Goal: Information Seeking & Learning: Check status

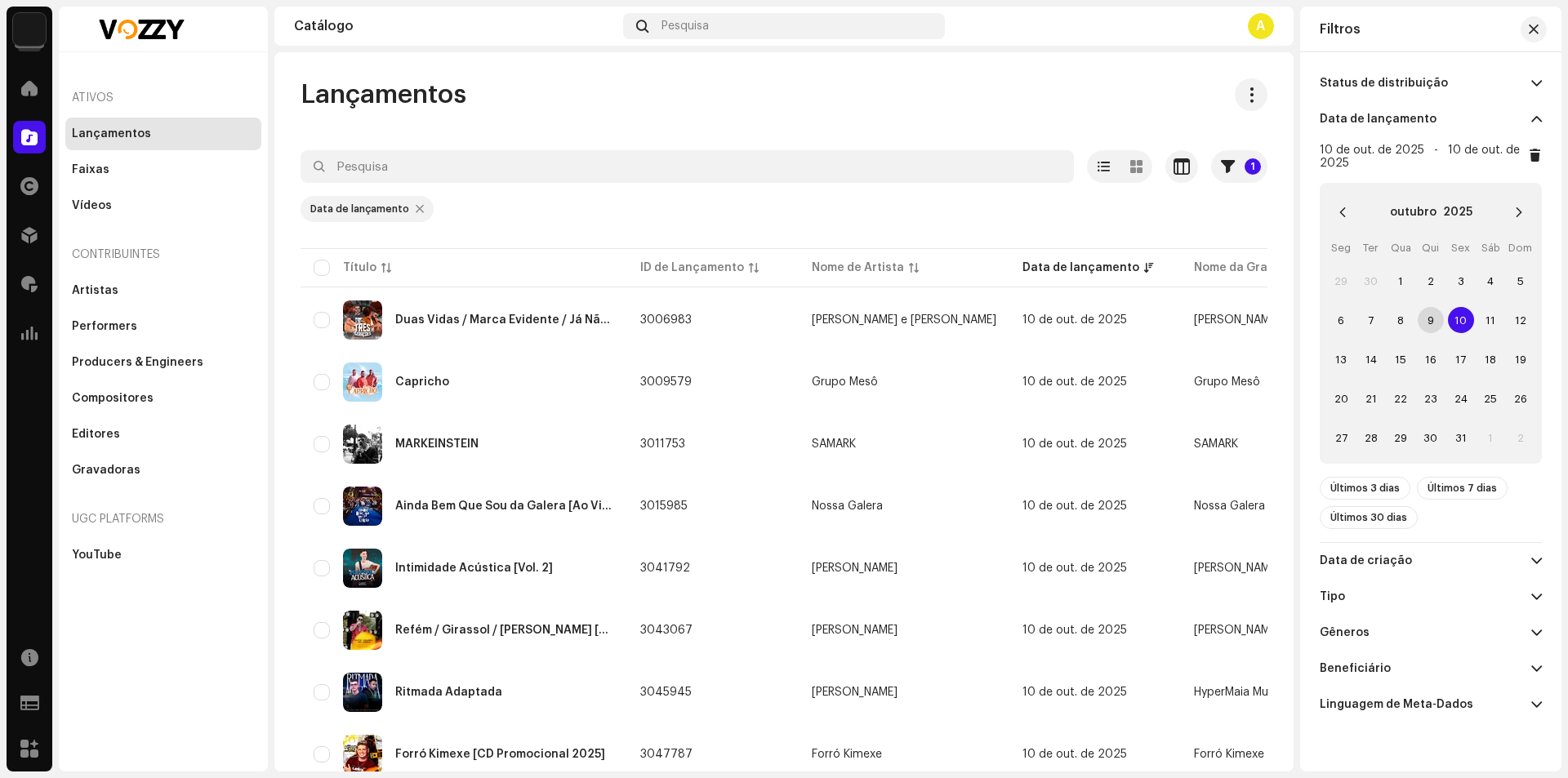
scroll to position [61, 0]
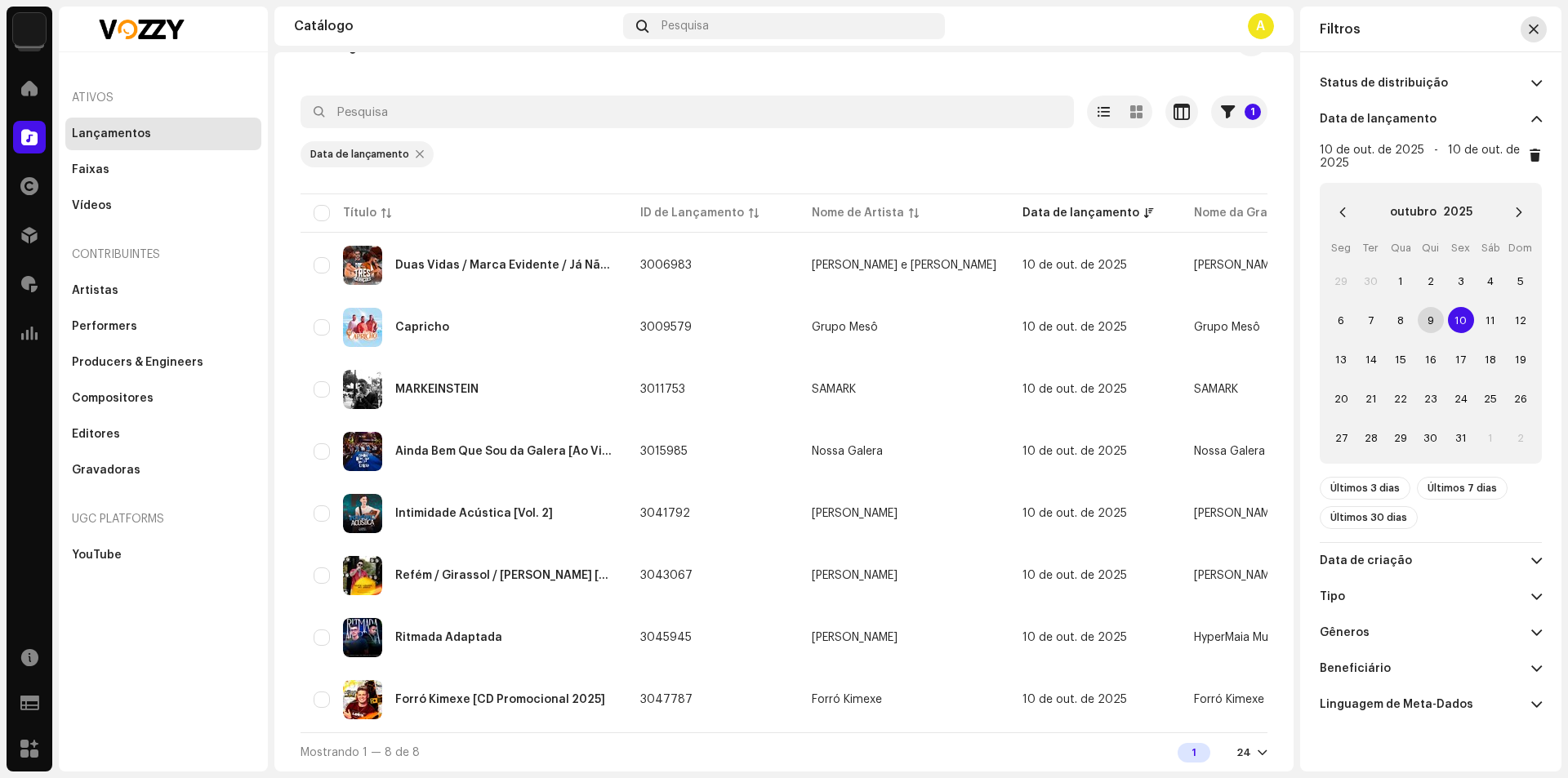
click at [1534, 33] on span "button" at bounding box center [1534, 30] width 10 height 13
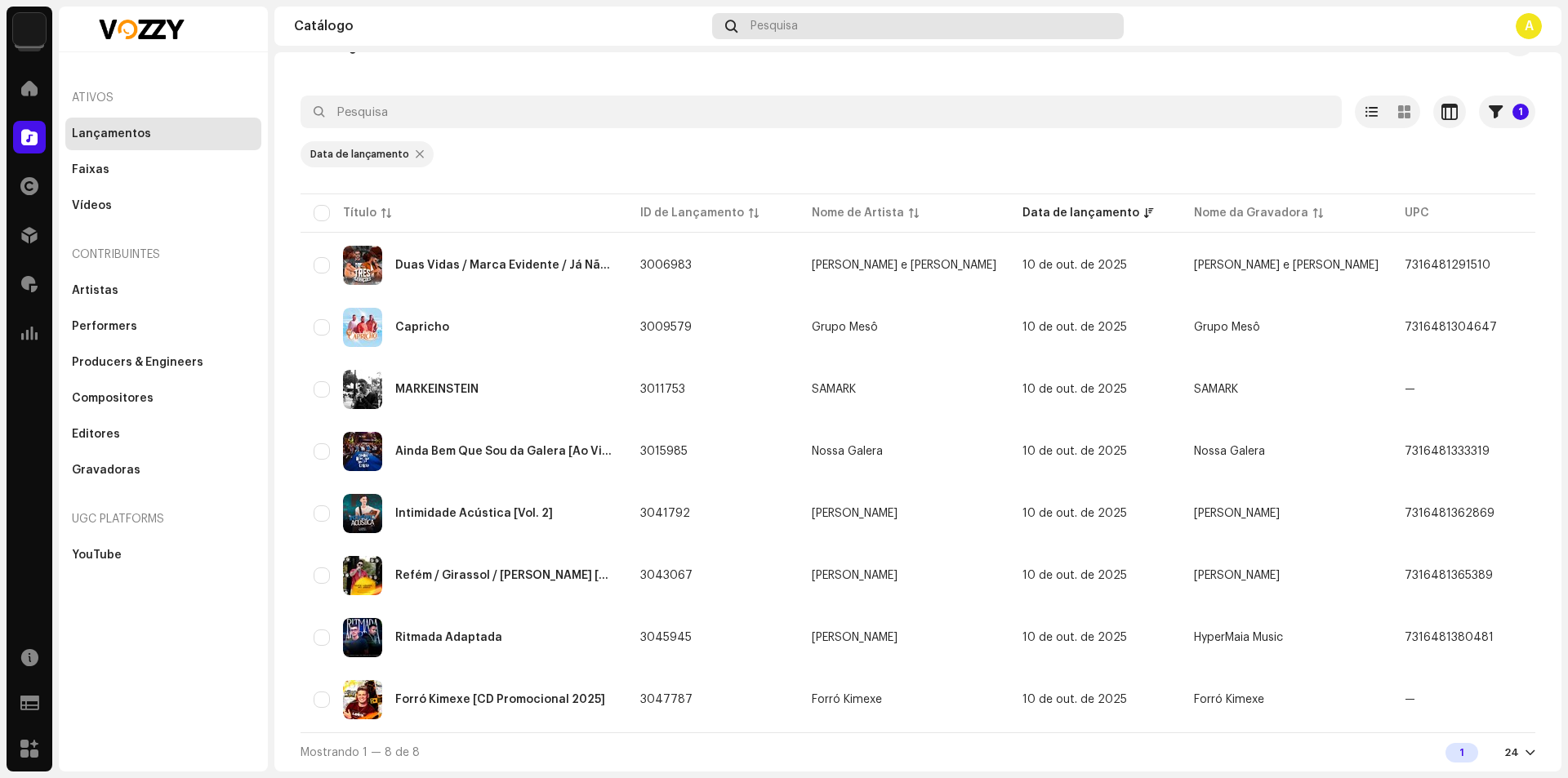
click at [763, 28] on span "Pesquisa" at bounding box center [773, 26] width 47 height 13
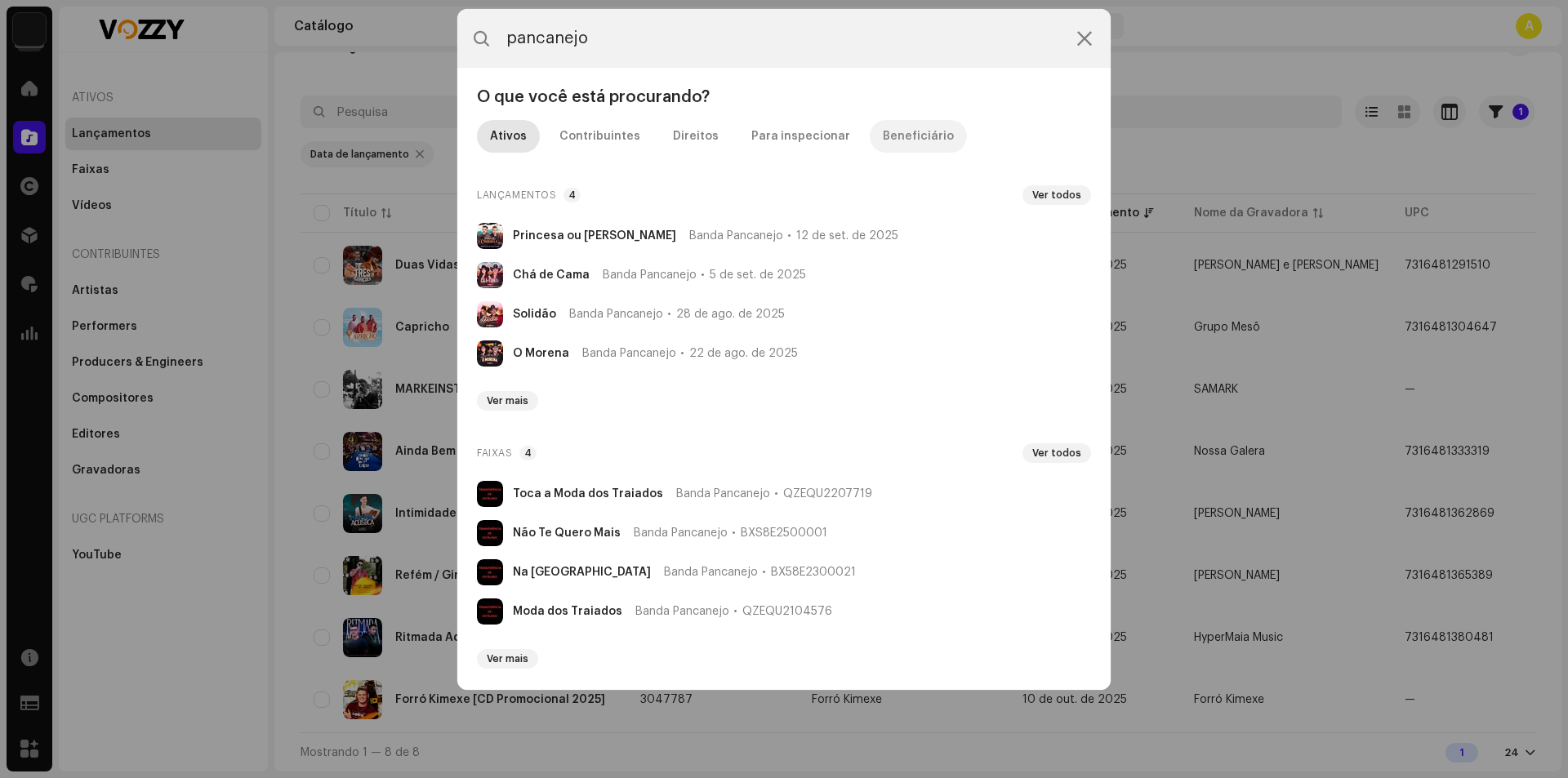
type input "pancanejo"
click at [884, 140] on div "Beneficiário" at bounding box center [918, 136] width 71 height 33
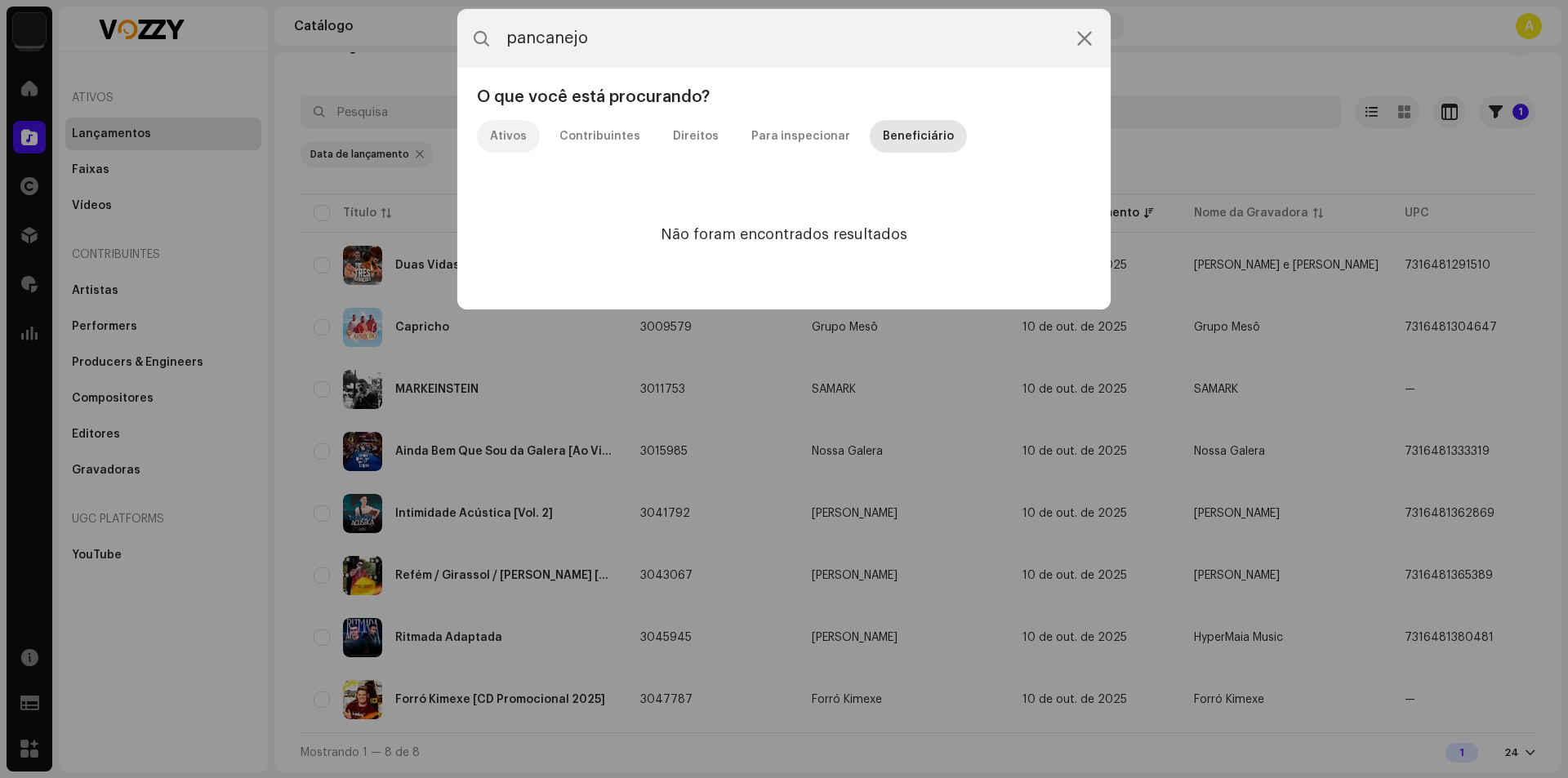
click at [509, 134] on div "Ativos" at bounding box center [508, 136] width 37 height 33
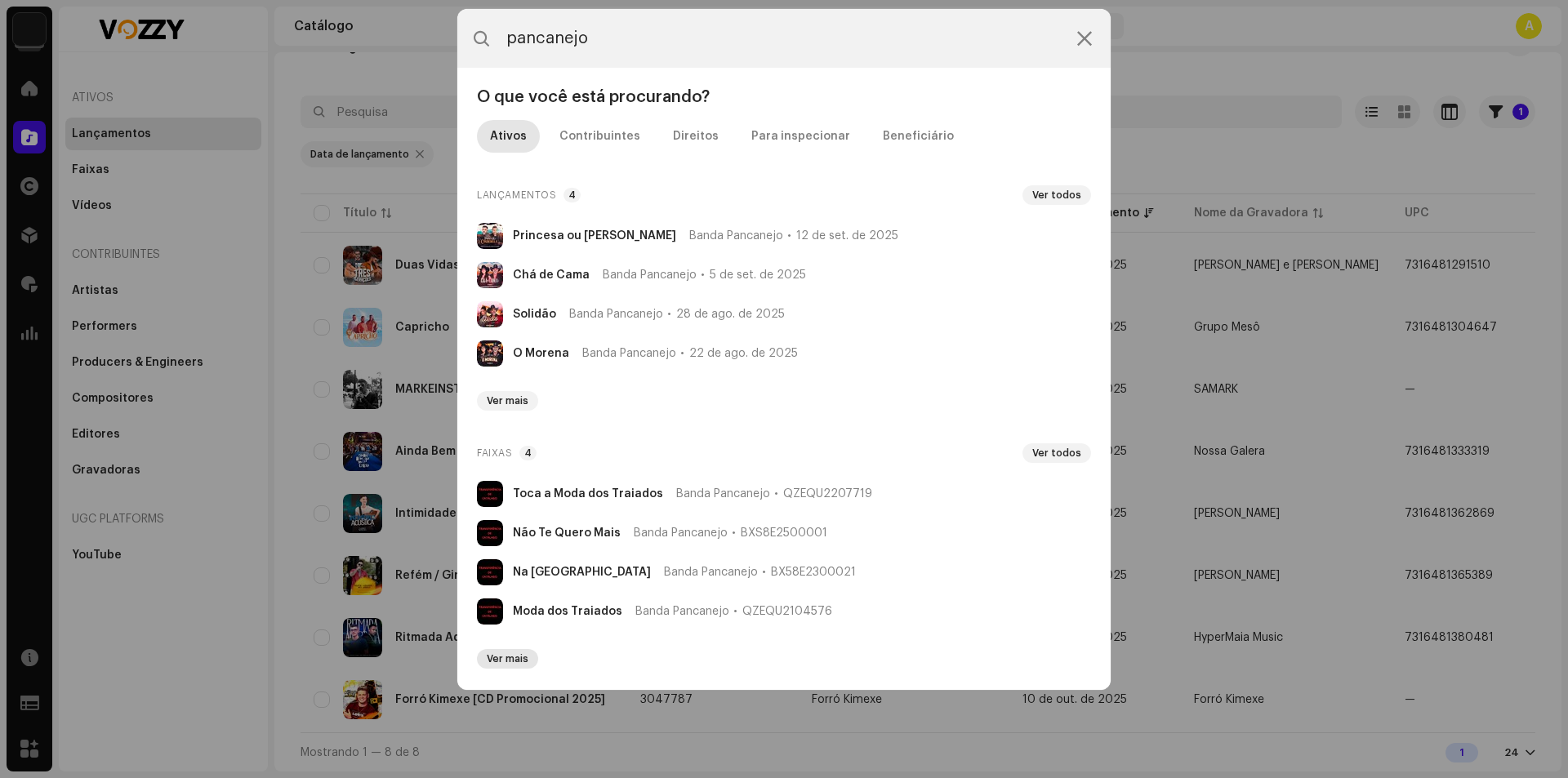
click at [512, 657] on span "Ver mais" at bounding box center [507, 659] width 42 height 13
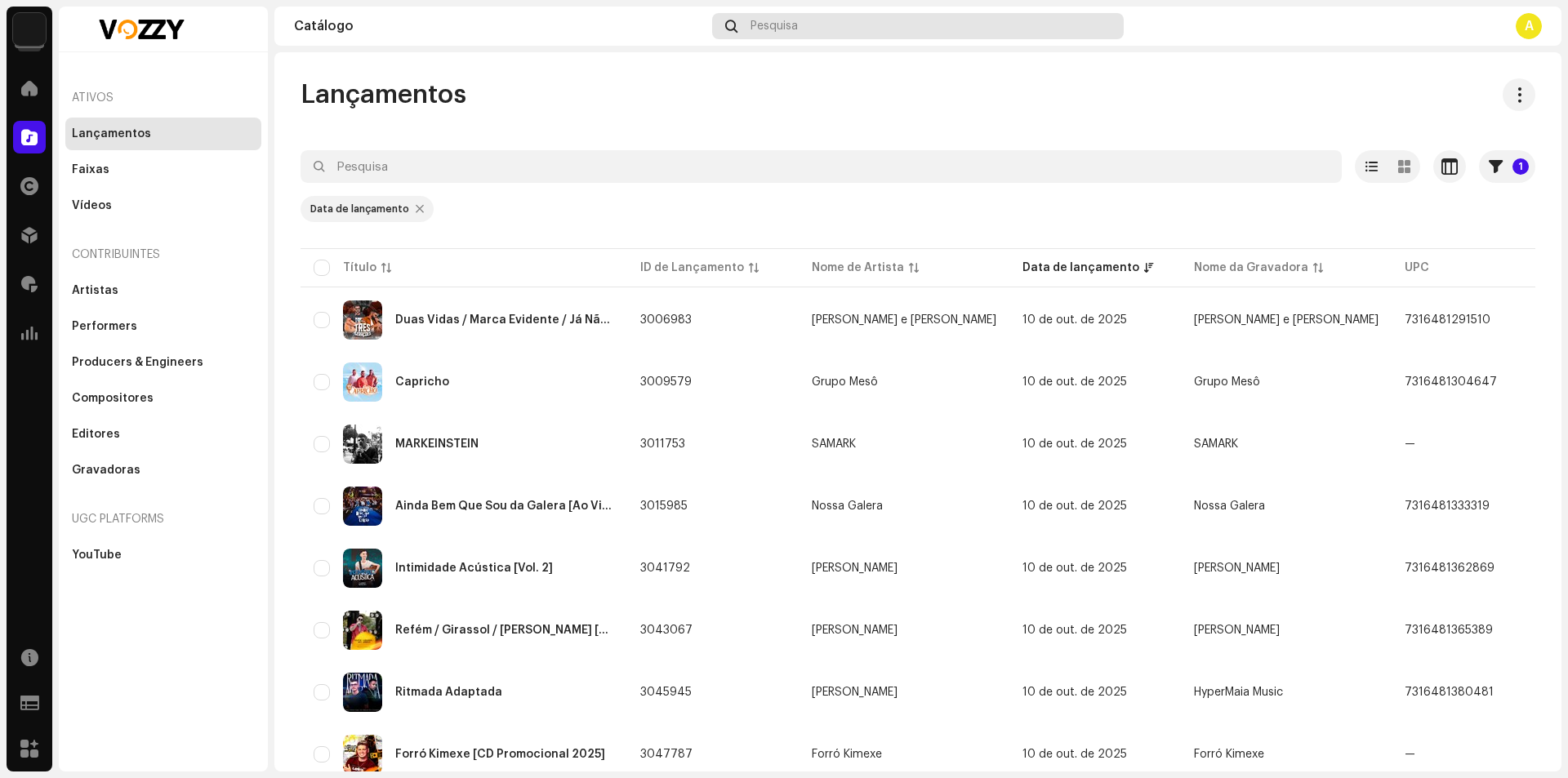
click at [795, 17] on div "Pesquisa" at bounding box center [917, 26] width 412 height 26
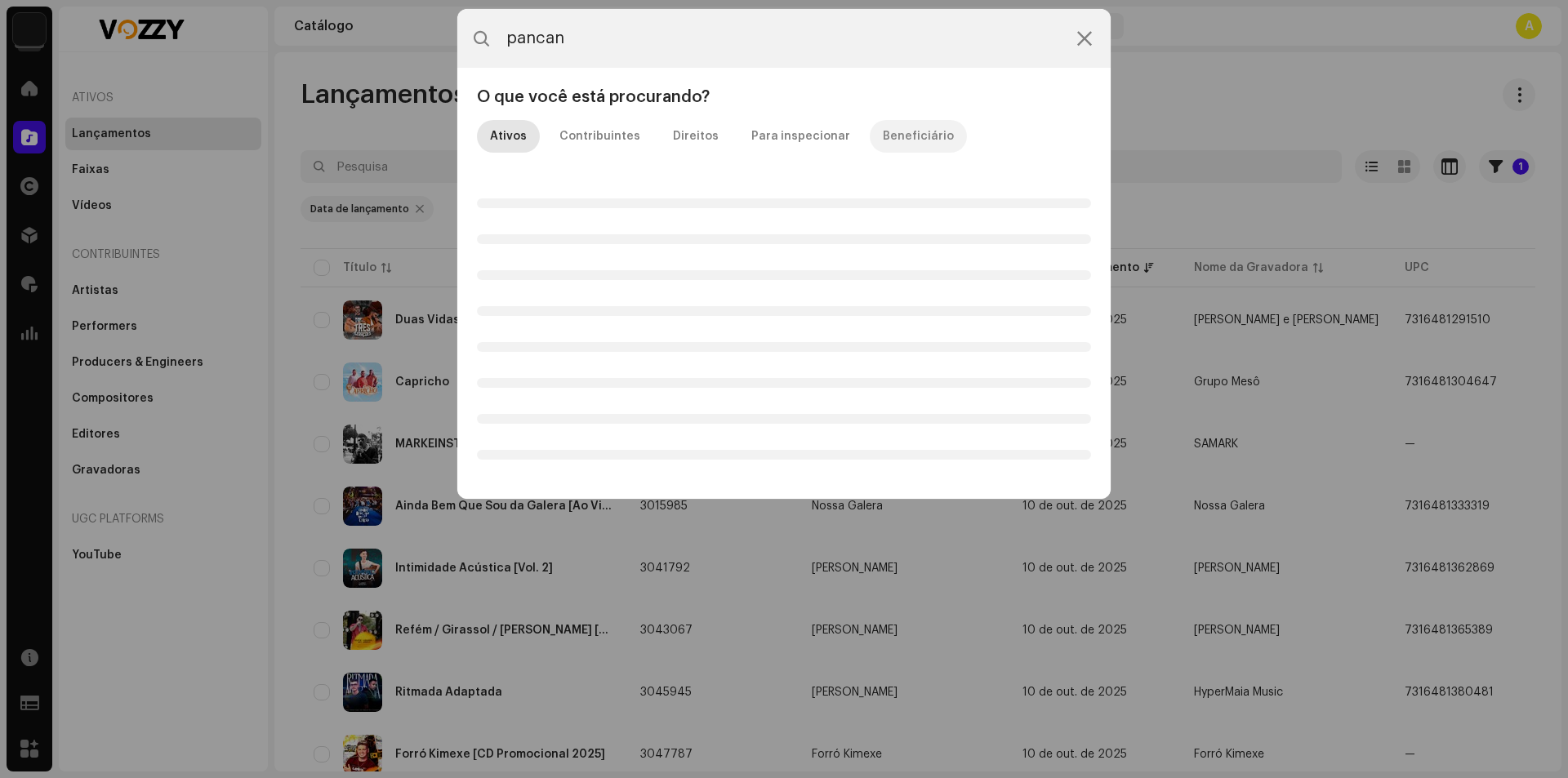
click at [885, 136] on div "Beneficiário" at bounding box center [918, 136] width 71 height 33
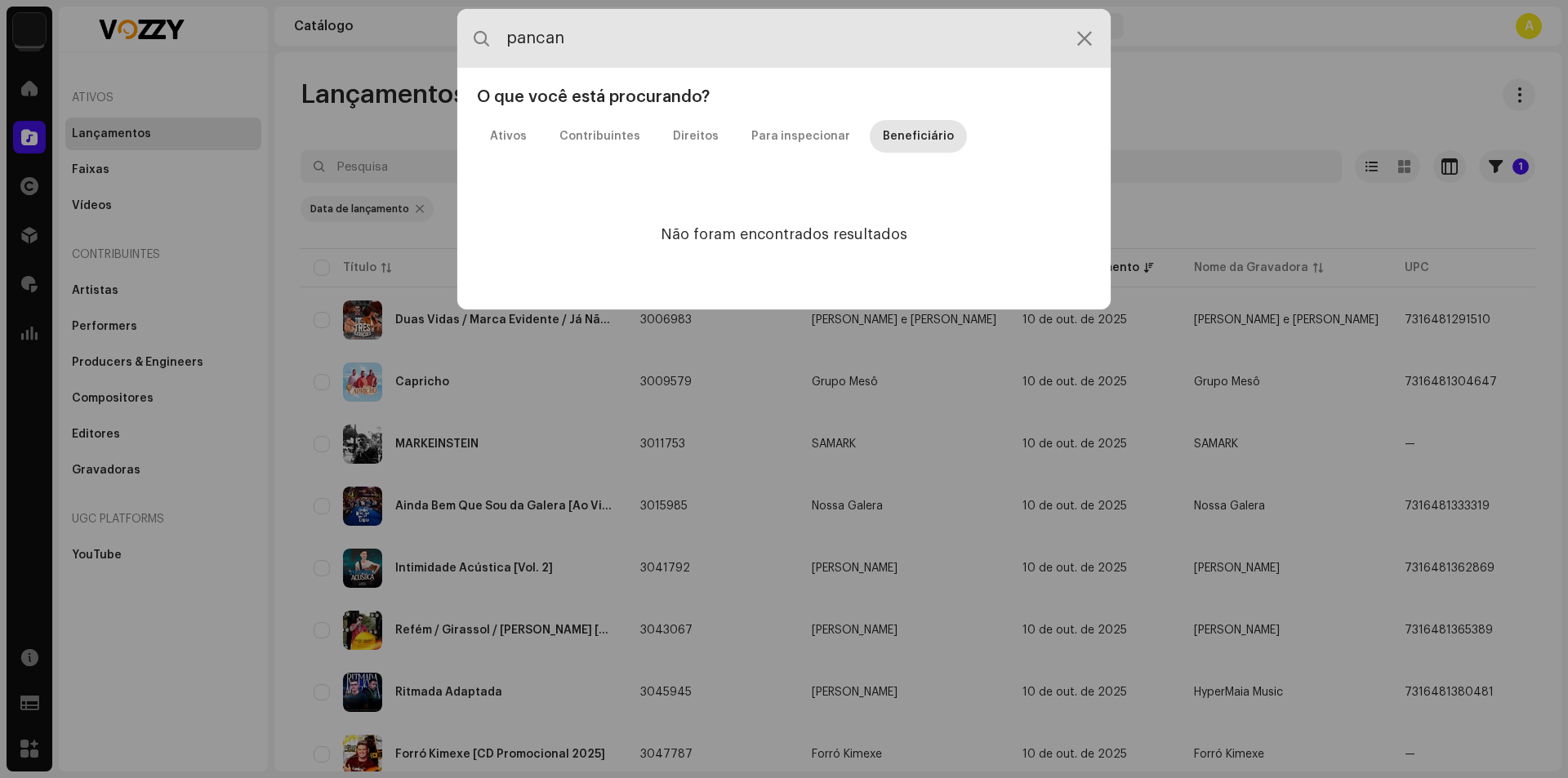
click at [705, 43] on input "pancan" at bounding box center [784, 38] width 653 height 59
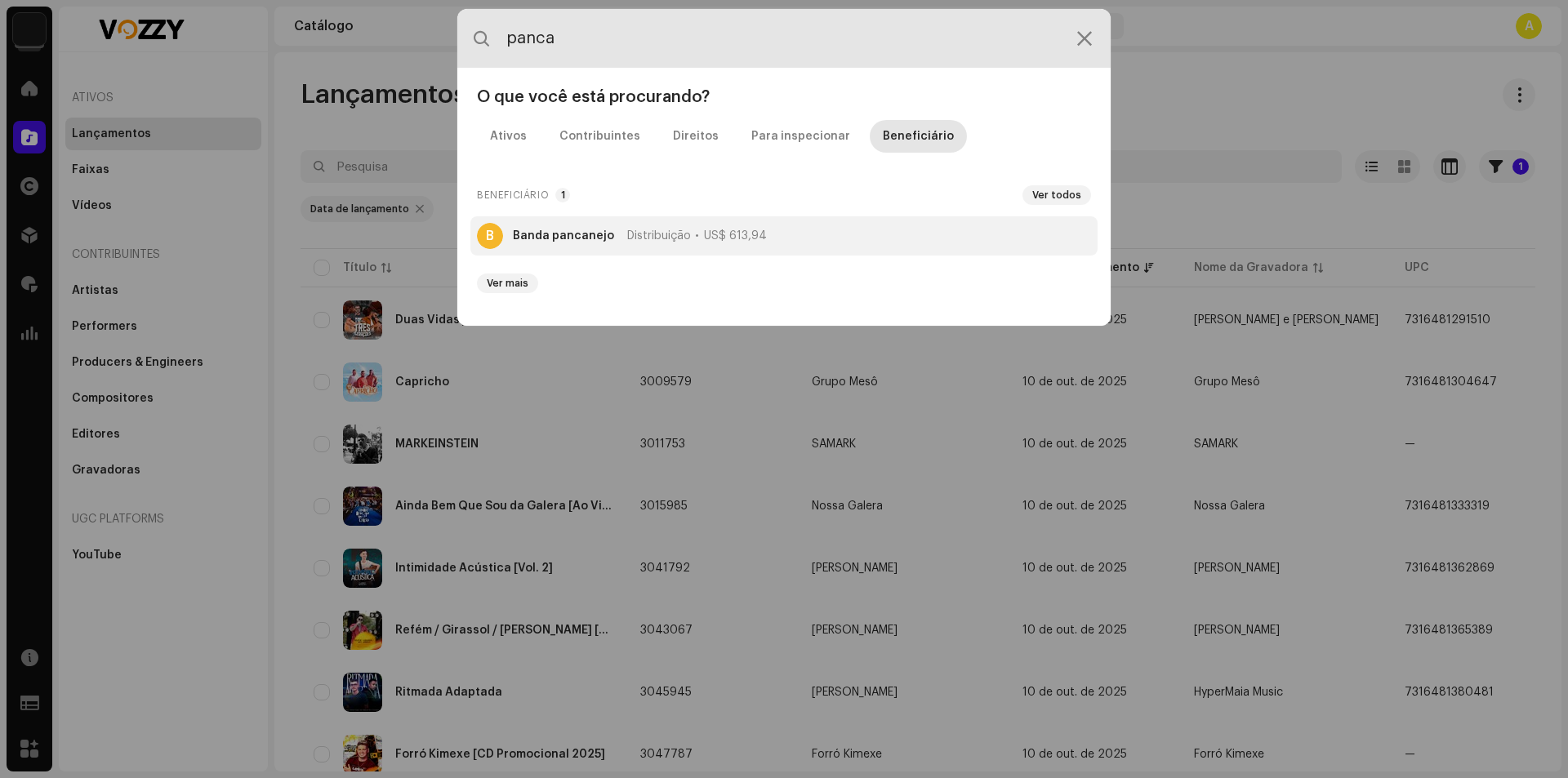
type input "panca"
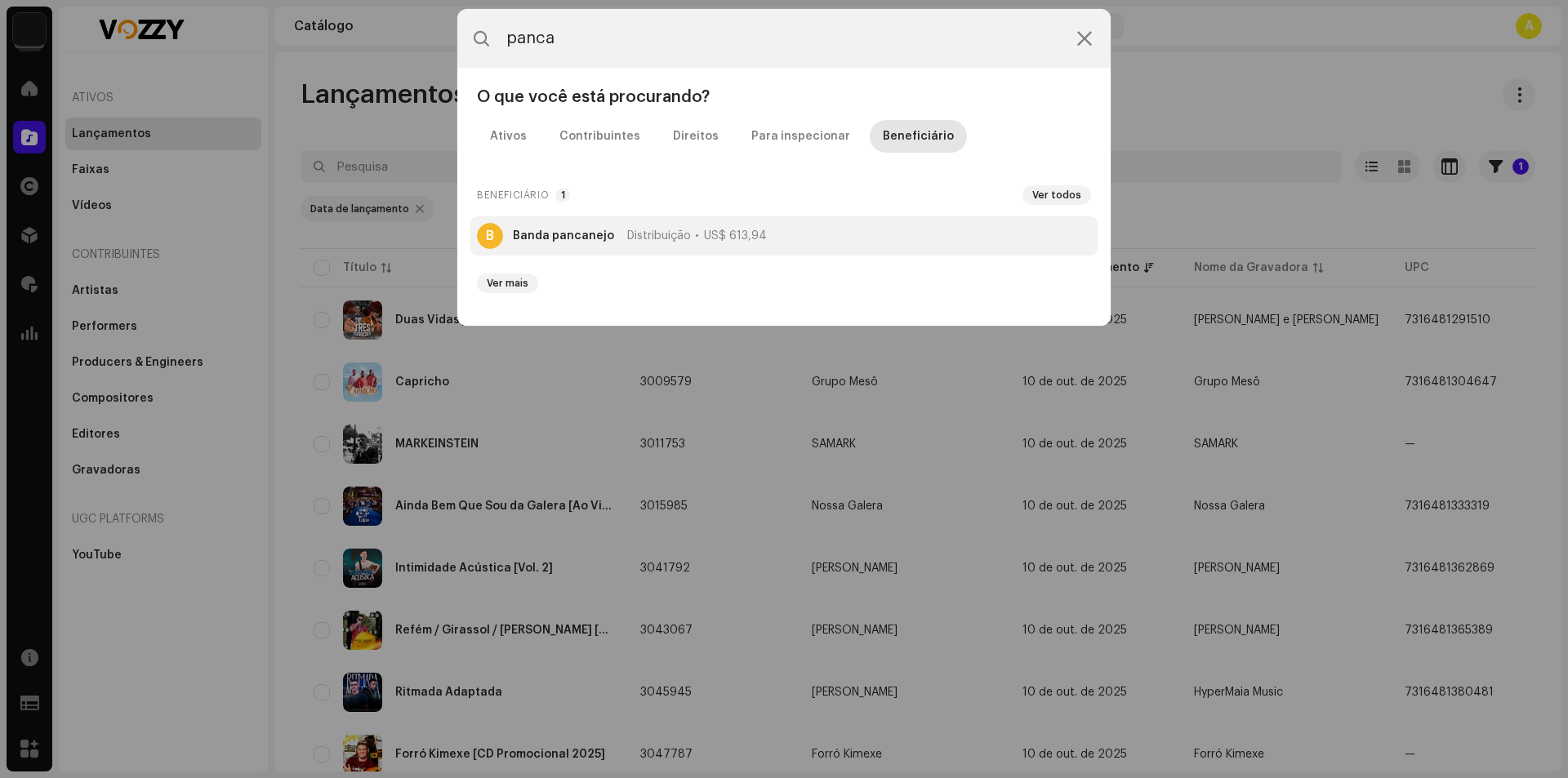
click at [708, 235] on span "US$ 613,94" at bounding box center [735, 236] width 63 height 13
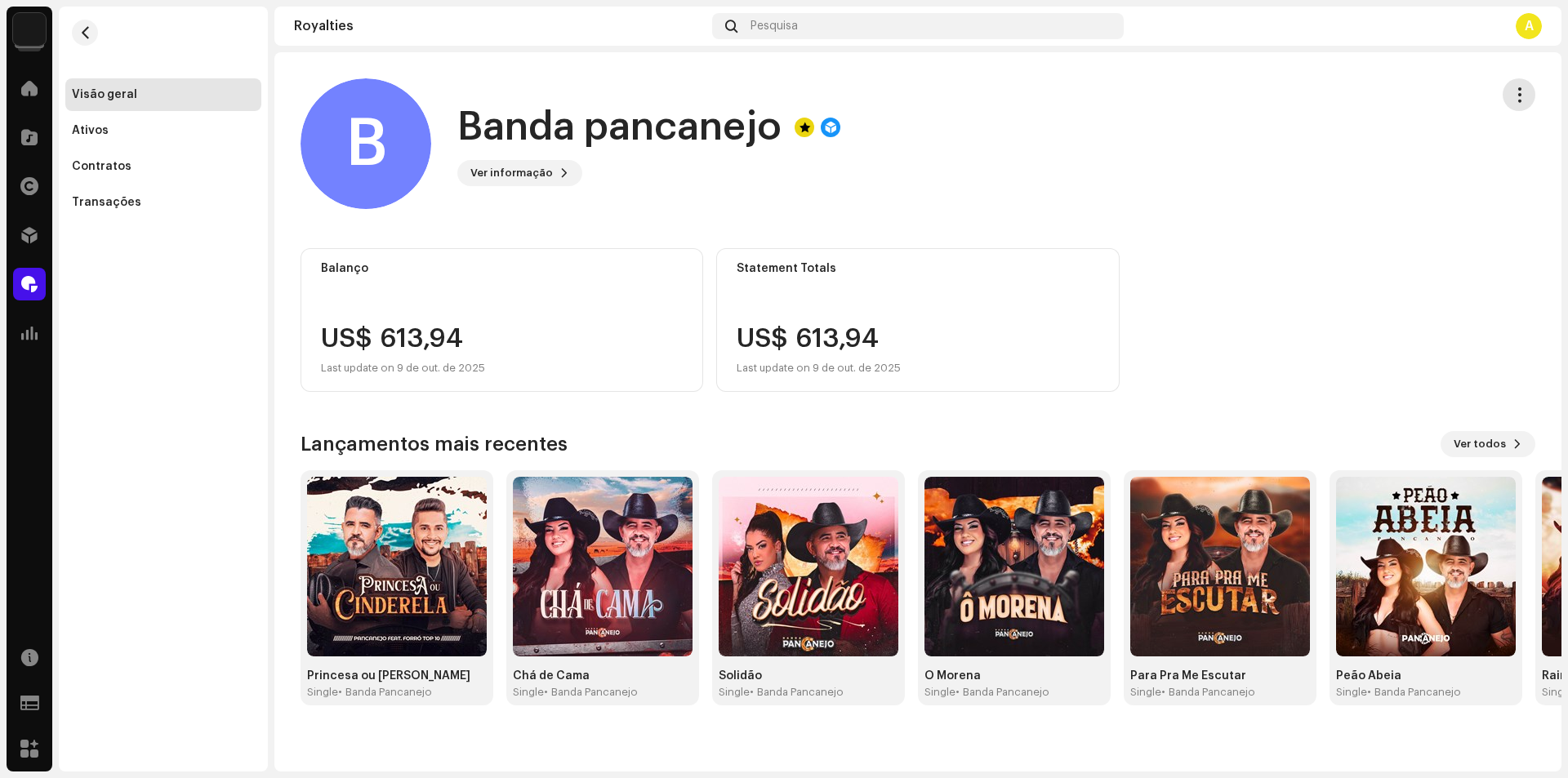
click at [1516, 88] on span "button" at bounding box center [1519, 95] width 16 height 13
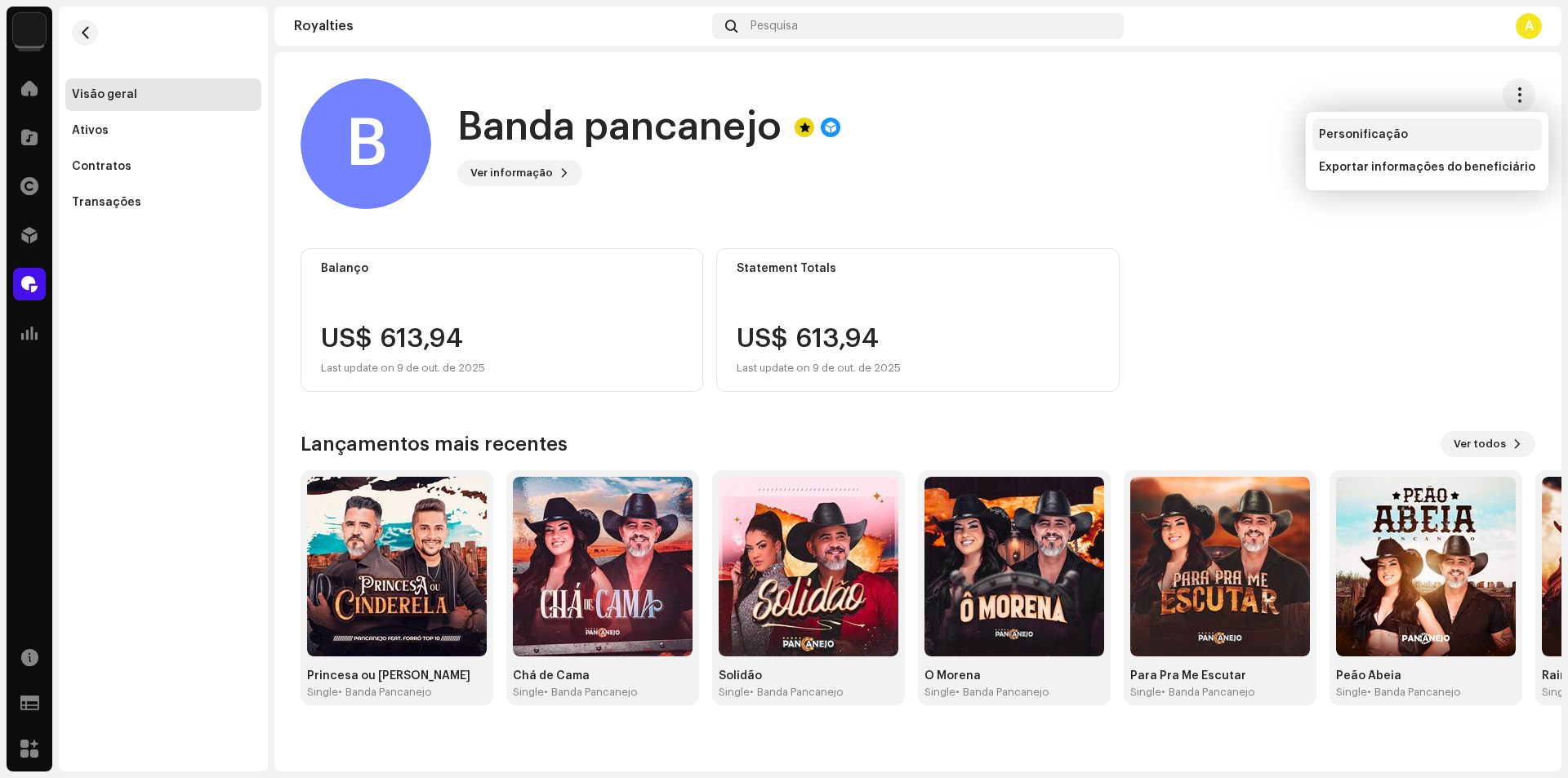
click at [1445, 136] on div "Personificação" at bounding box center [1427, 135] width 217 height 13
